Goal: Find specific page/section: Find specific page/section

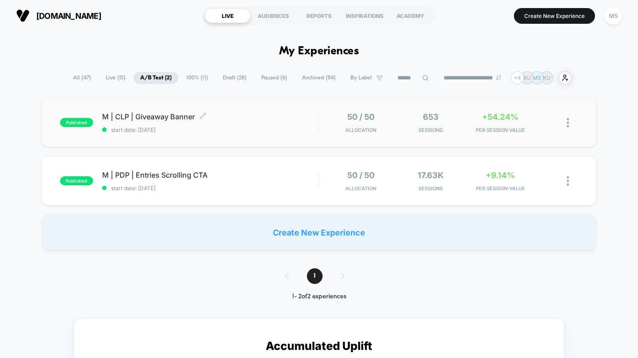
click at [260, 116] on span "M | CLP | Giveaway Banner Click to edit experience details" at bounding box center [210, 116] width 217 height 9
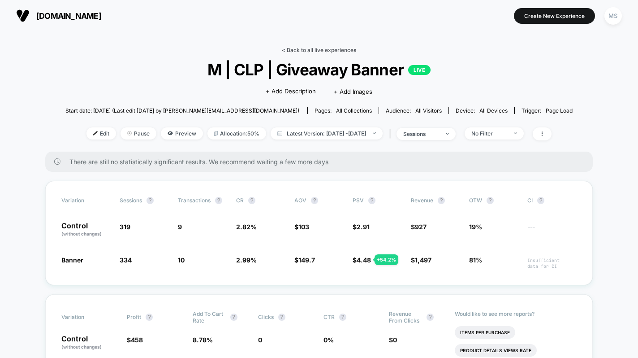
click at [299, 47] on link "< Back to all live experiences" at bounding box center [319, 50] width 74 height 7
